Goal: Find contact information: Find contact information

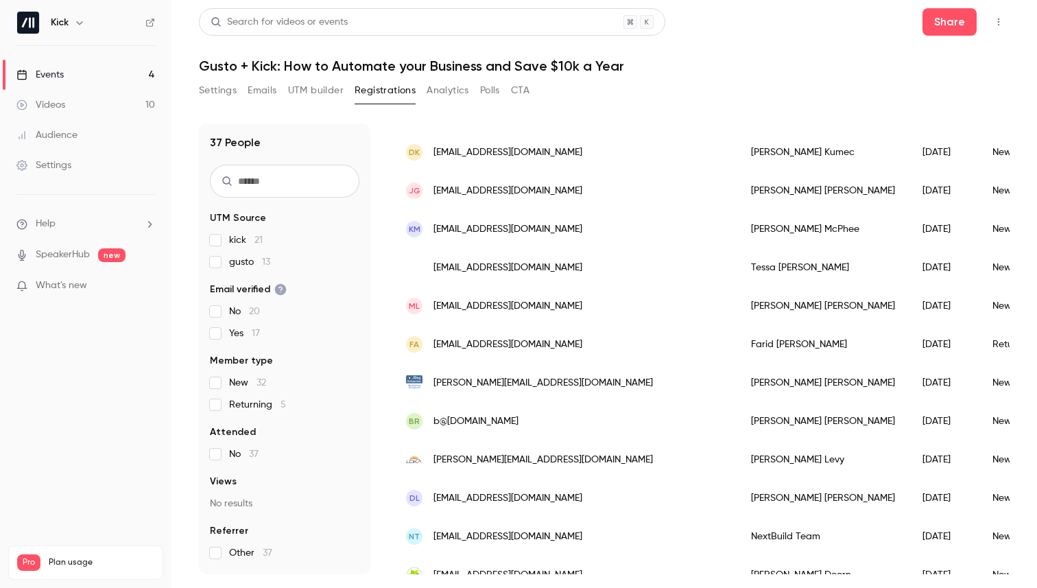
scroll to position [122, 0]
drag, startPoint x: 381, startPoint y: 122, endPoint x: 381, endPoint y: 195, distance: 73.4
click at [381, 195] on div "37 People UTM Source kick 21 gusto 13 Email verified No 20 Yes 17 Member type N…" at bounding box center [604, 340] width 811 height 467
click at [380, 151] on div "37 People UTM Source kick 21 gusto 13 Email verified No 20 Yes 17 Member type N…" at bounding box center [604, 348] width 811 height 451
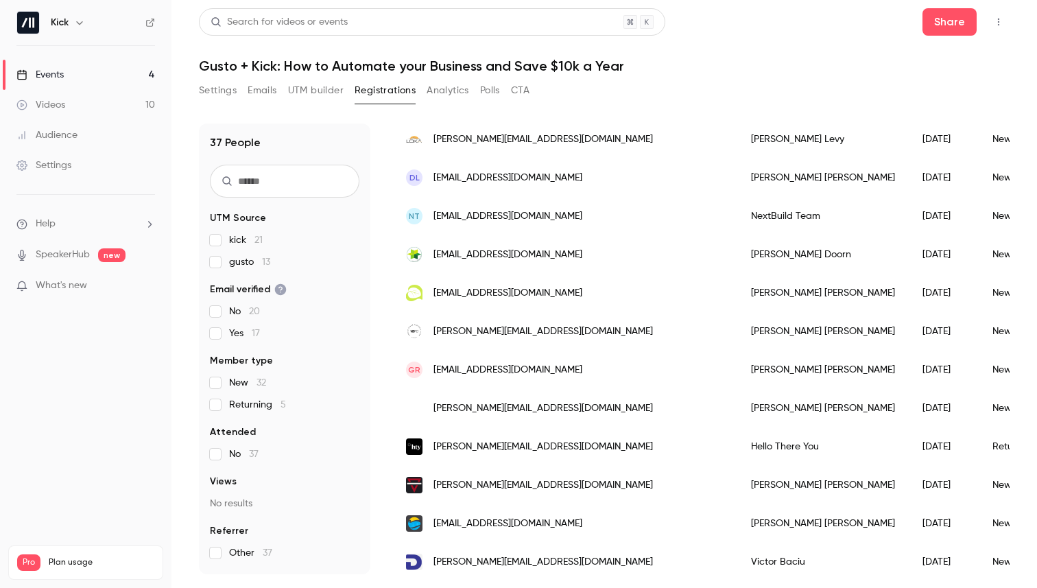
scroll to position [446, 0]
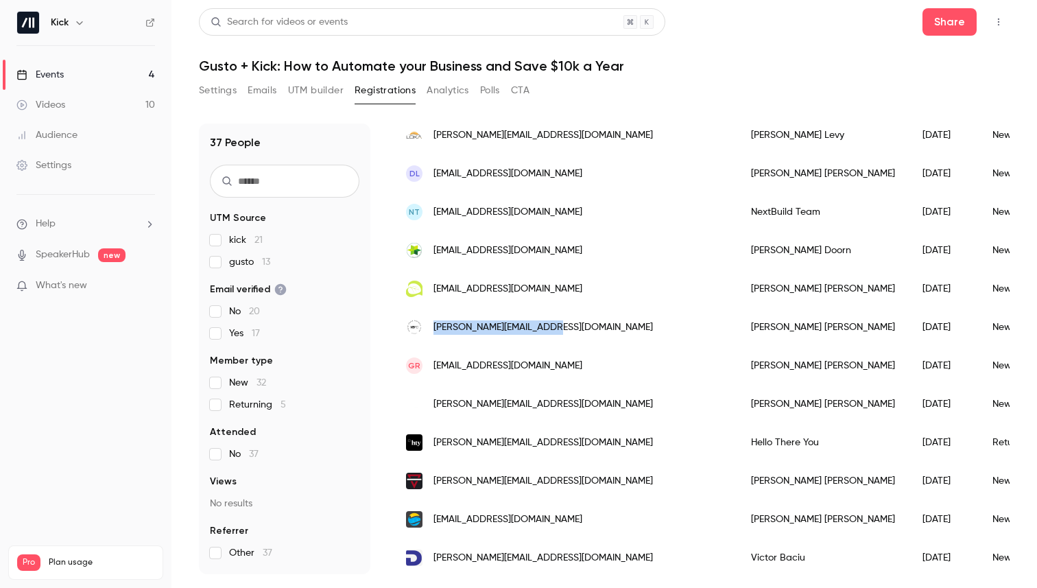
drag, startPoint x: 433, startPoint y: 326, endPoint x: 582, endPoint y: 335, distance: 149.1
click at [582, 335] on div "[PERSON_NAME][EMAIL_ADDRESS][DOMAIN_NAME]" at bounding box center [564, 327] width 345 height 38
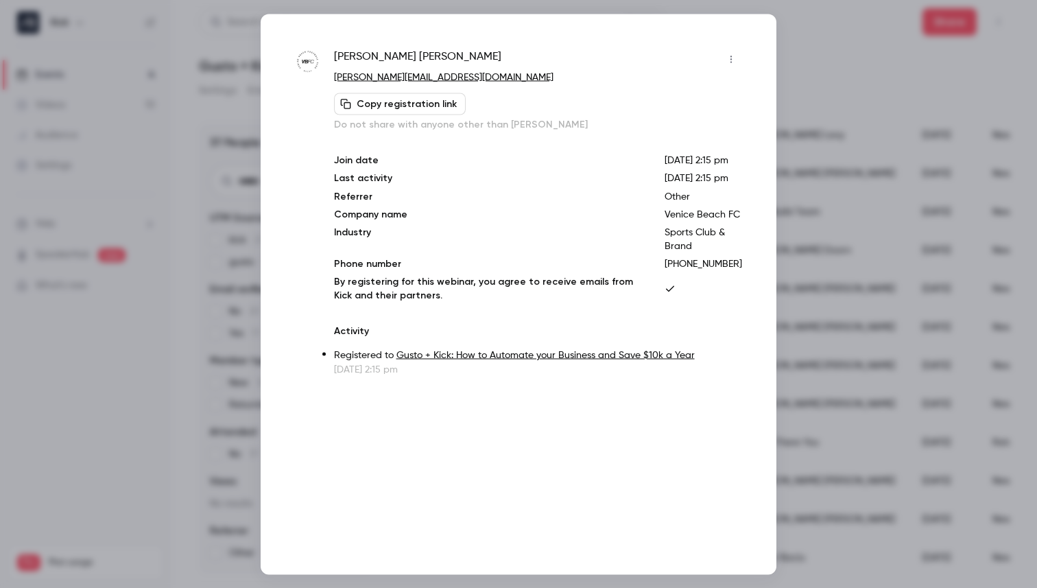
copy span "[PERSON_NAME][EMAIL_ADDRESS][DOMAIN_NAME]"
drag, startPoint x: 455, startPoint y: 75, endPoint x: 326, endPoint y: 75, distance: 128.9
click at [326, 75] on div "Dillon Chapman [EMAIL_ADDRESS][DOMAIN_NAME] Copy registration link Do not share…" at bounding box center [518, 212] width 447 height 328
drag, startPoint x: 451, startPoint y: 75, endPoint x: 333, endPoint y: 81, distance: 118.8
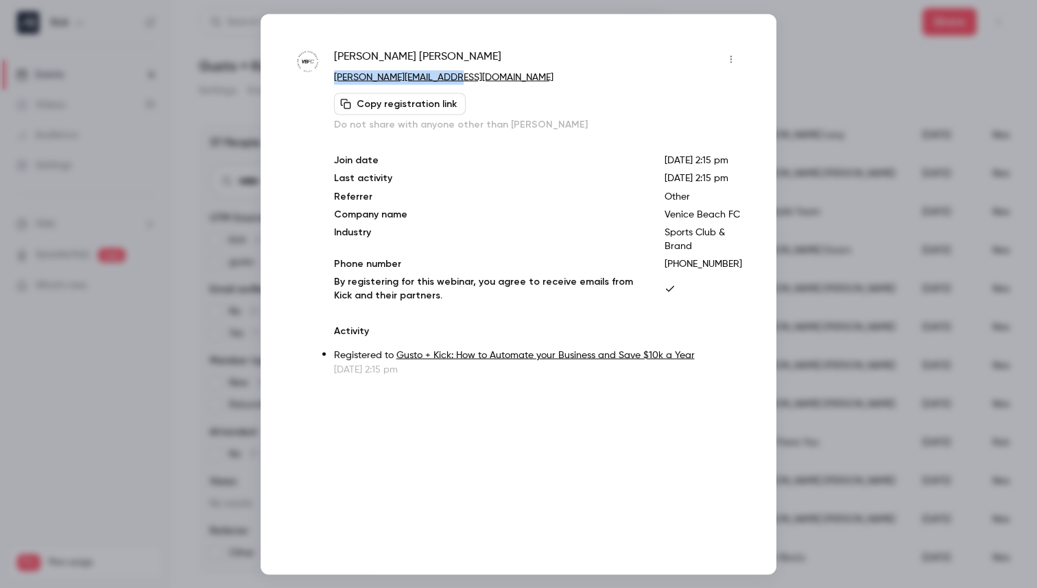
click at [333, 81] on div "Dillon Chapman [EMAIL_ADDRESS][DOMAIN_NAME] Copy registration link Do not share…" at bounding box center [518, 212] width 447 height 328
copy link "[PERSON_NAME][EMAIL_ADDRESS][DOMAIN_NAME]"
